Goal: Transaction & Acquisition: Subscribe to service/newsletter

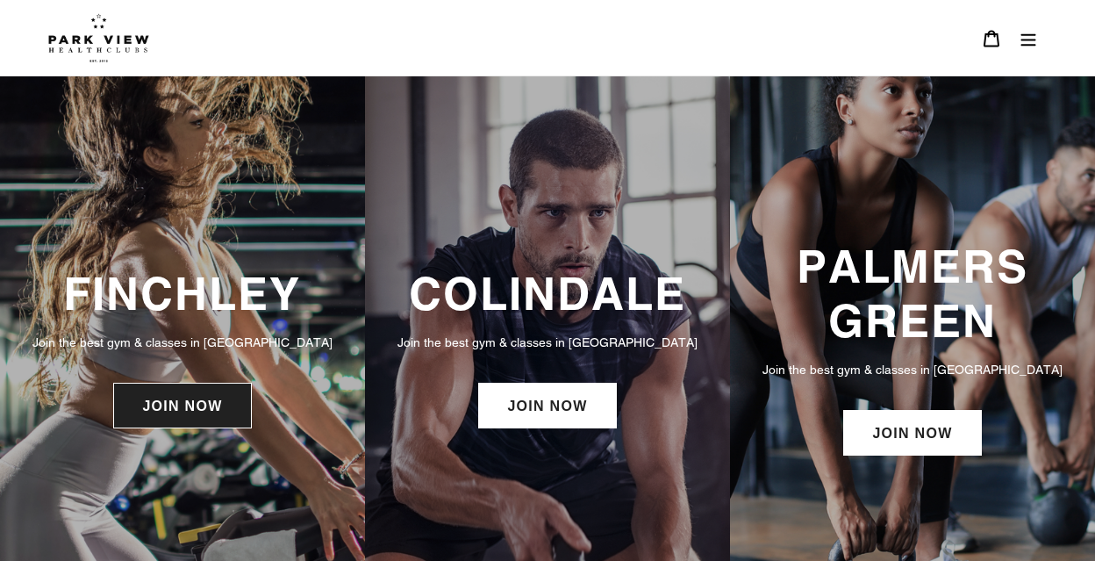
click at [198, 428] on link "JOIN NOW" at bounding box center [182, 405] width 138 height 46
click at [219, 421] on link "JOIN NOW" at bounding box center [182, 405] width 138 height 46
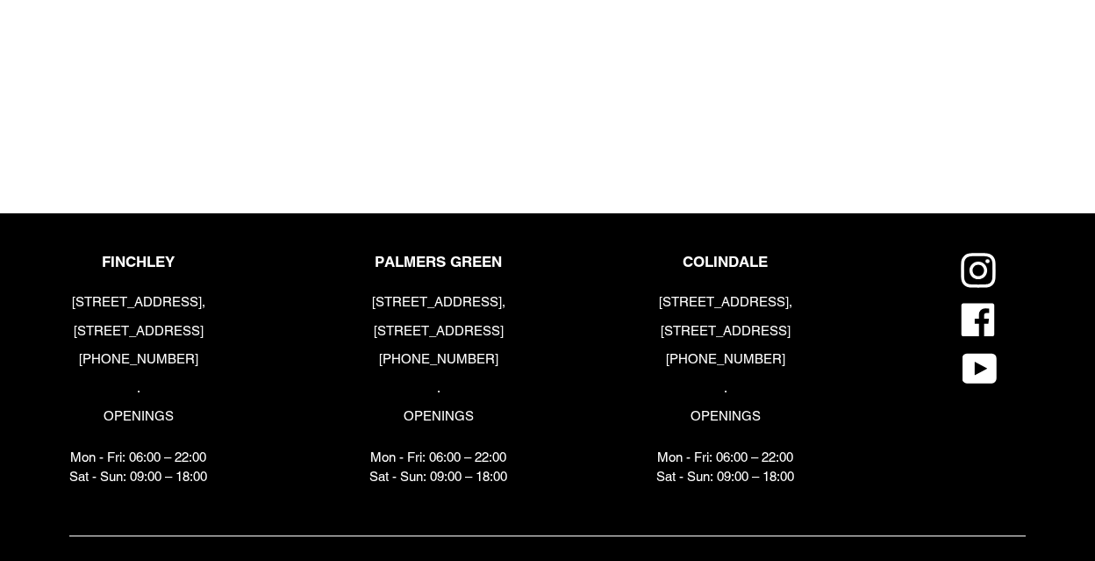
scroll to position [1919, 0]
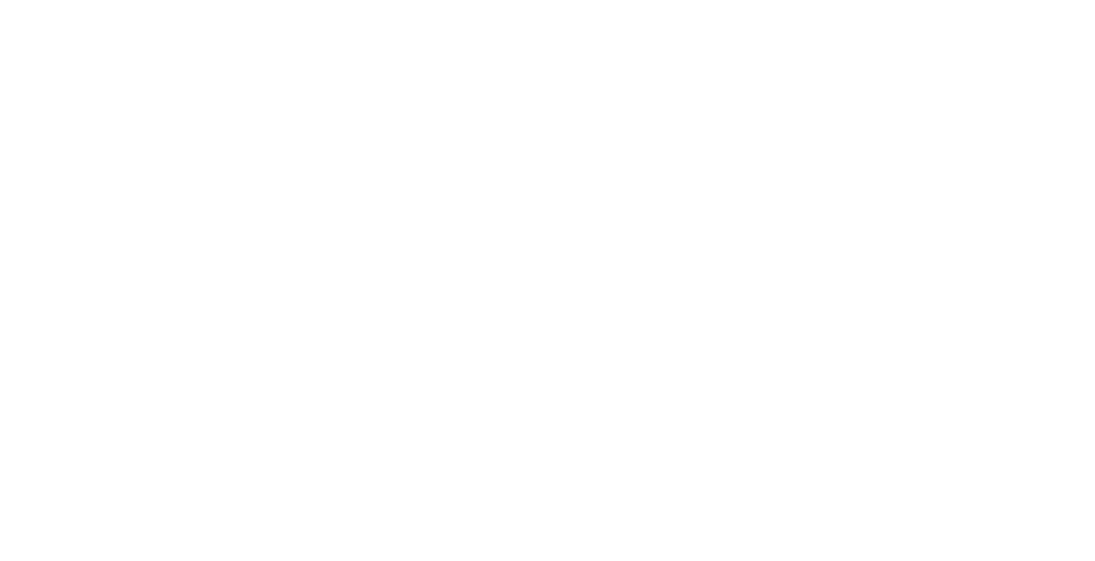
scroll to position [1097, 0]
